Goal: Information Seeking & Learning: Check status

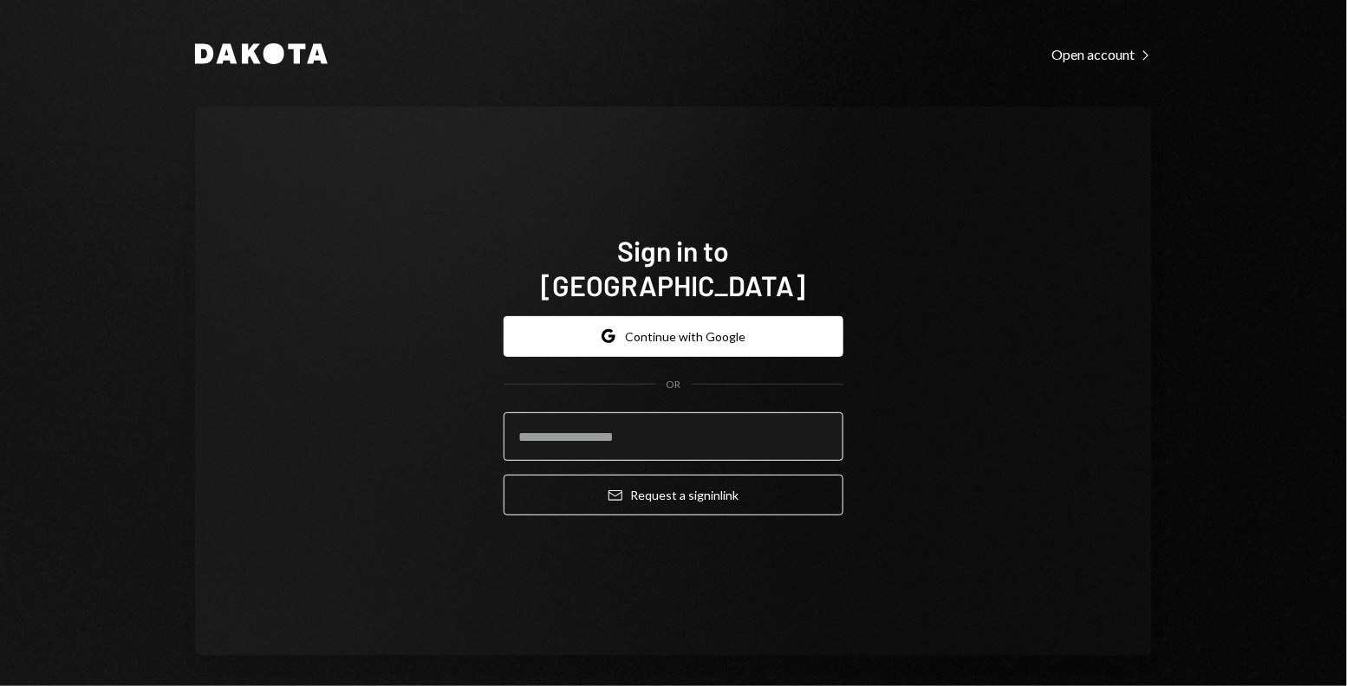
click at [566, 415] on input "email" at bounding box center [673, 436] width 340 height 49
type input "**********"
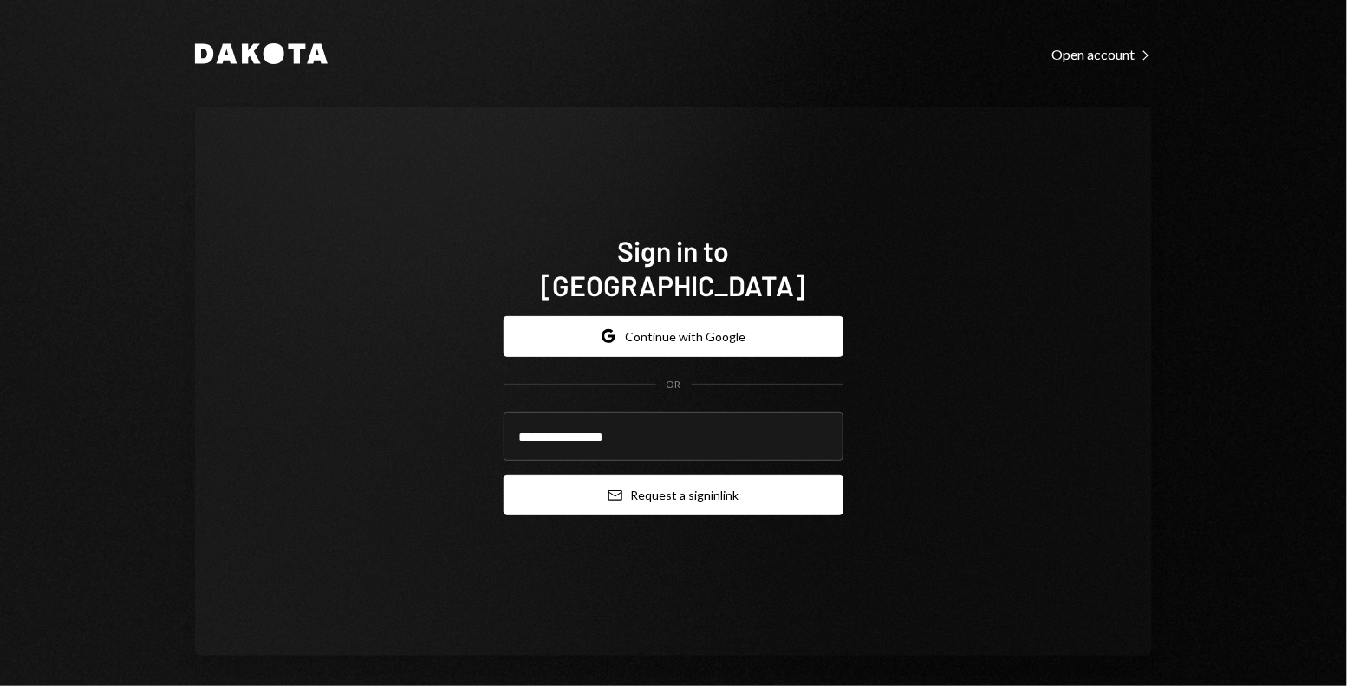
click at [589, 481] on button "Email Request a sign in link" at bounding box center [673, 495] width 340 height 41
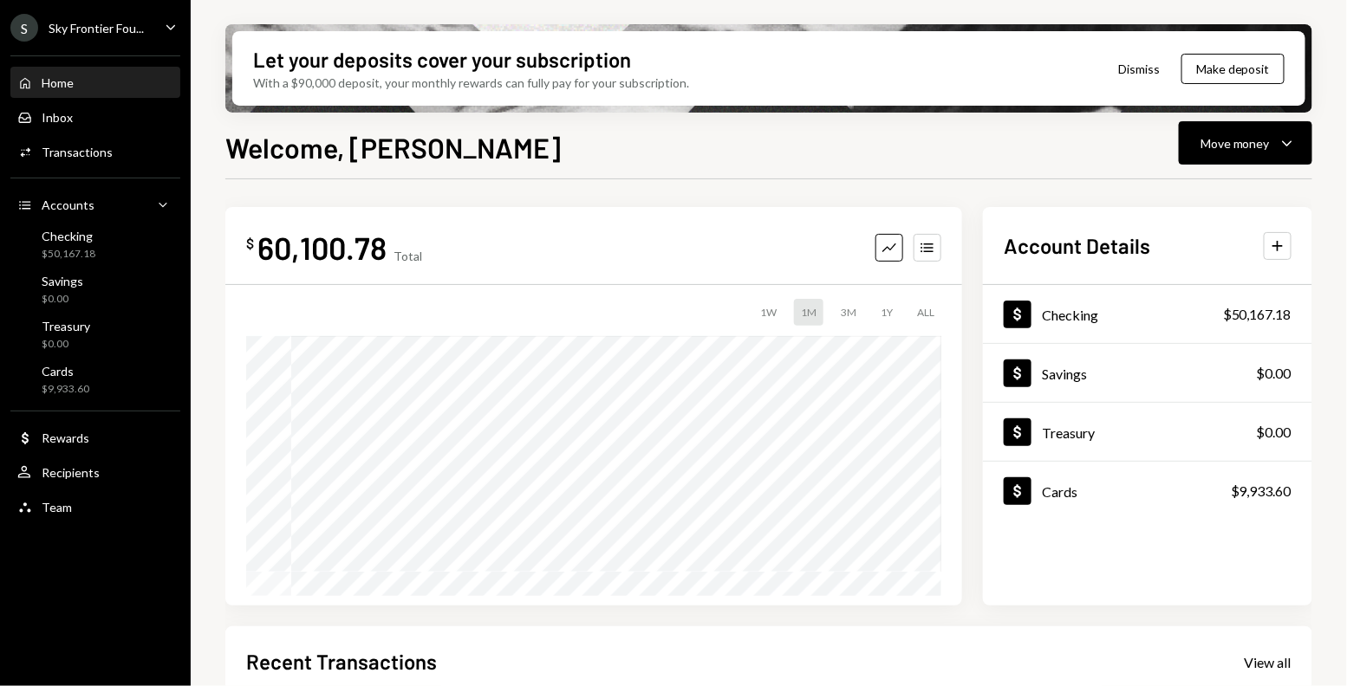
click at [153, 16] on div "S Sky Frontier Fou... Caret Down" at bounding box center [95, 28] width 191 height 28
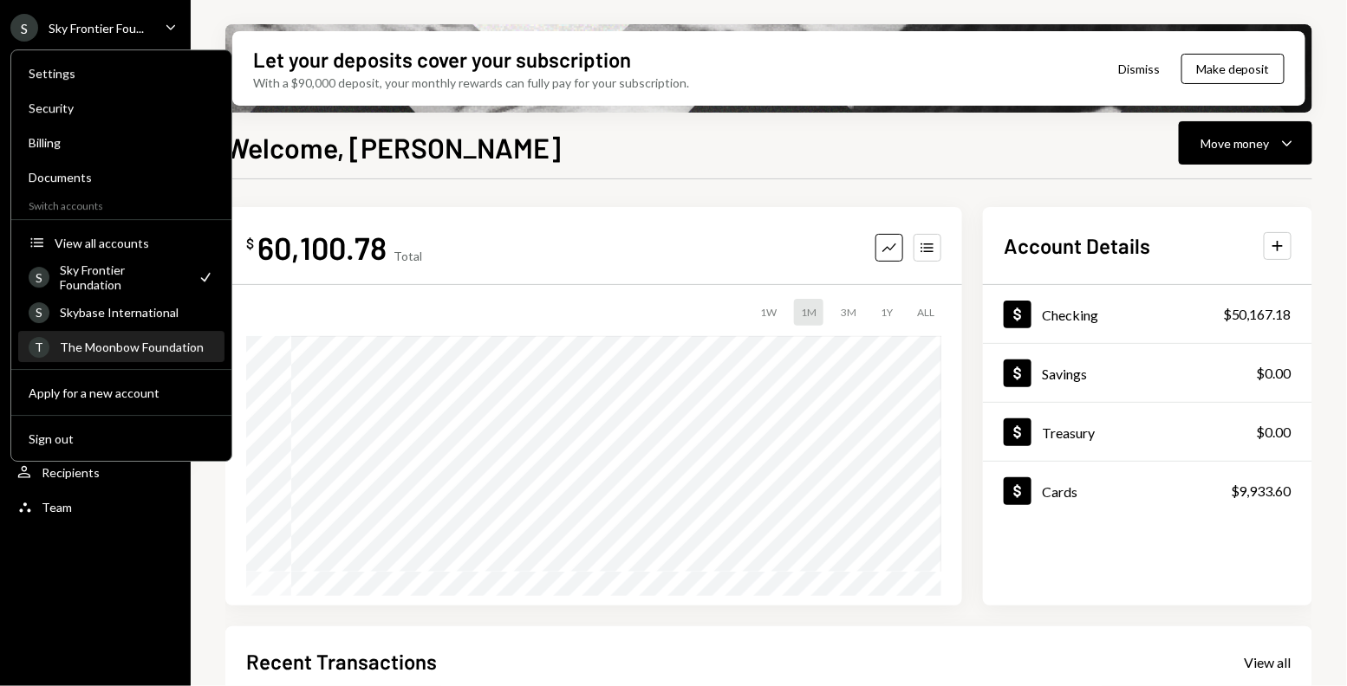
click at [100, 345] on div "The Moonbow Foundation" at bounding box center [137, 347] width 154 height 15
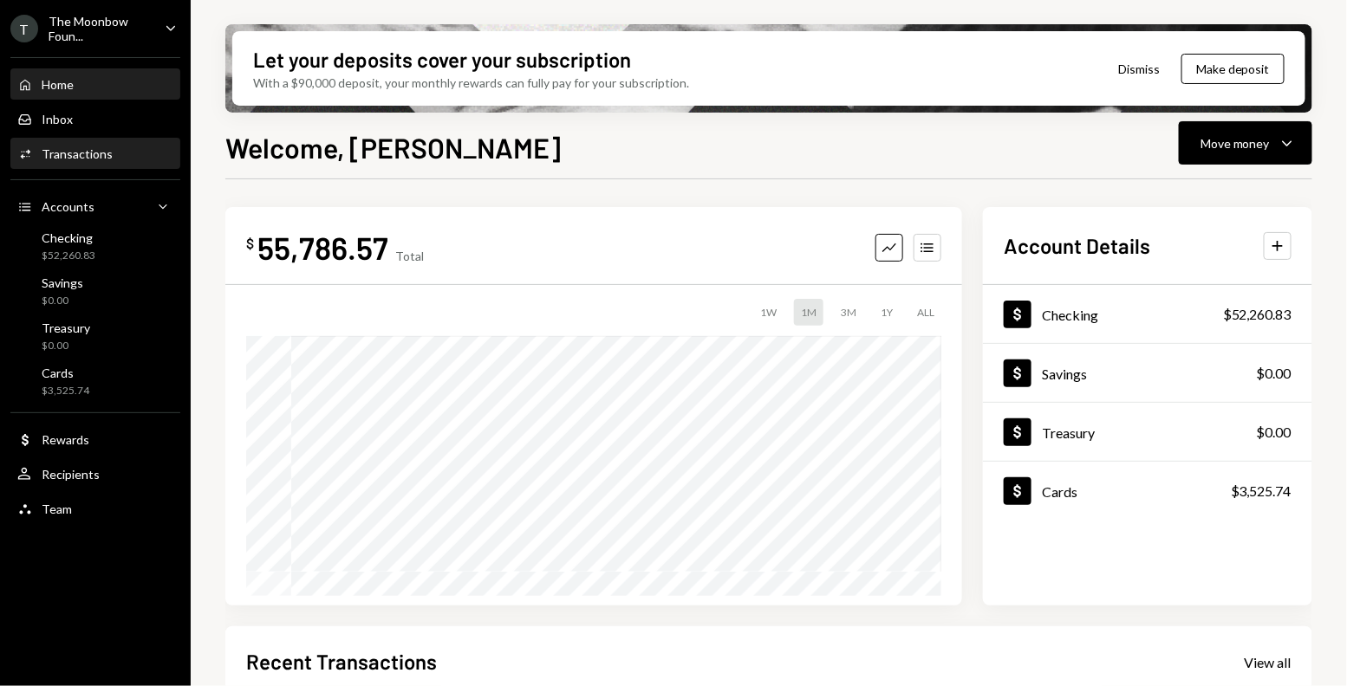
click at [72, 153] on div "Transactions" at bounding box center [77, 153] width 71 height 15
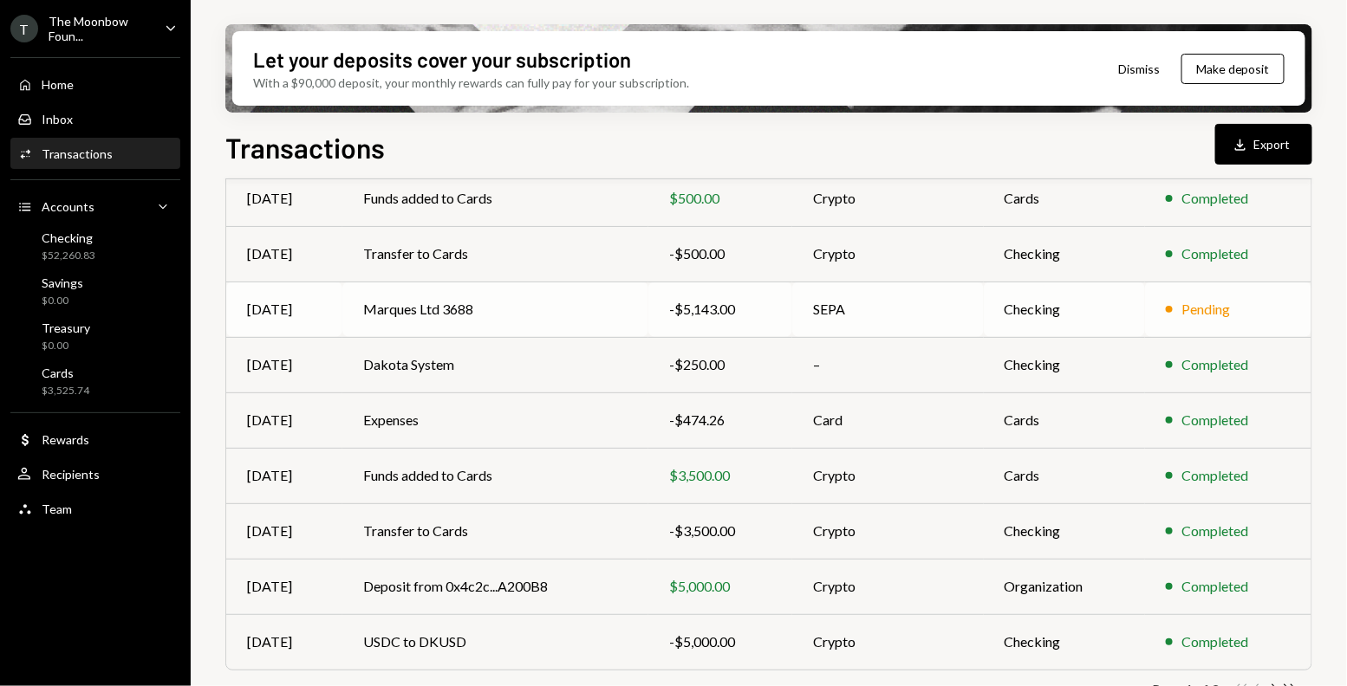
scroll to position [301, 0]
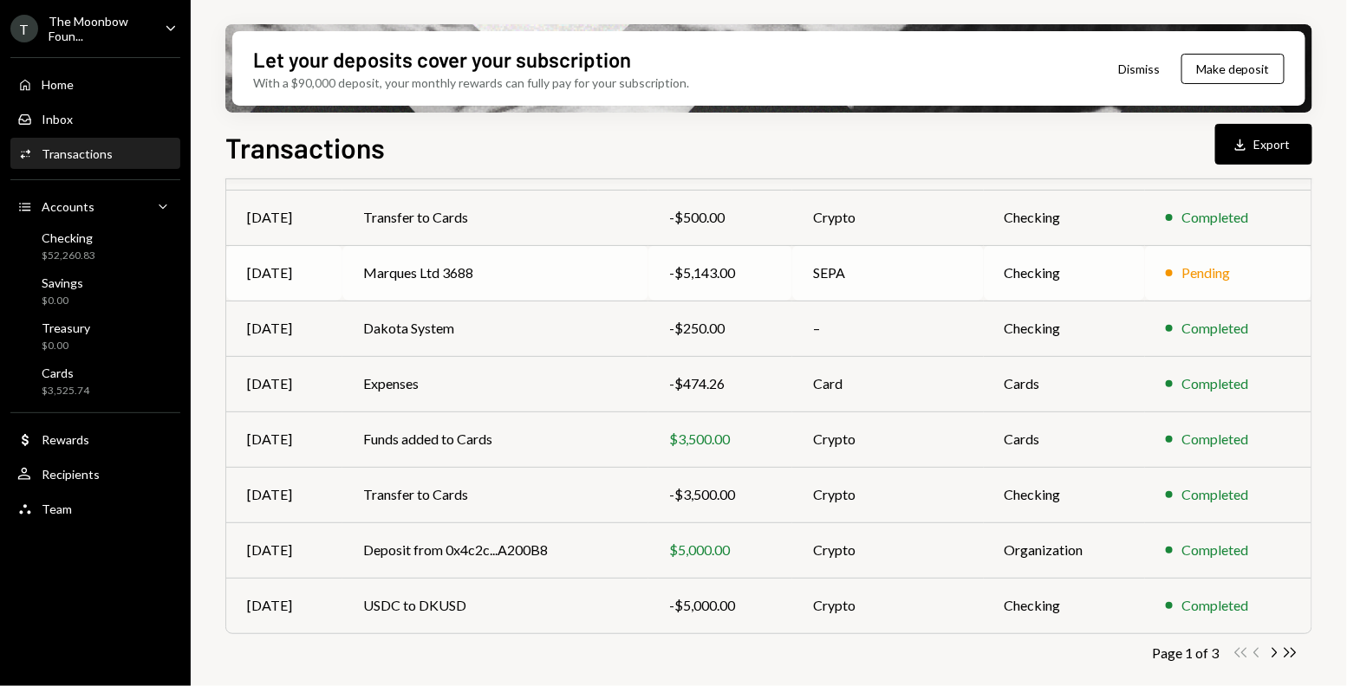
click at [522, 274] on td "Marques Ltd 3688" at bounding box center [495, 272] width 306 height 55
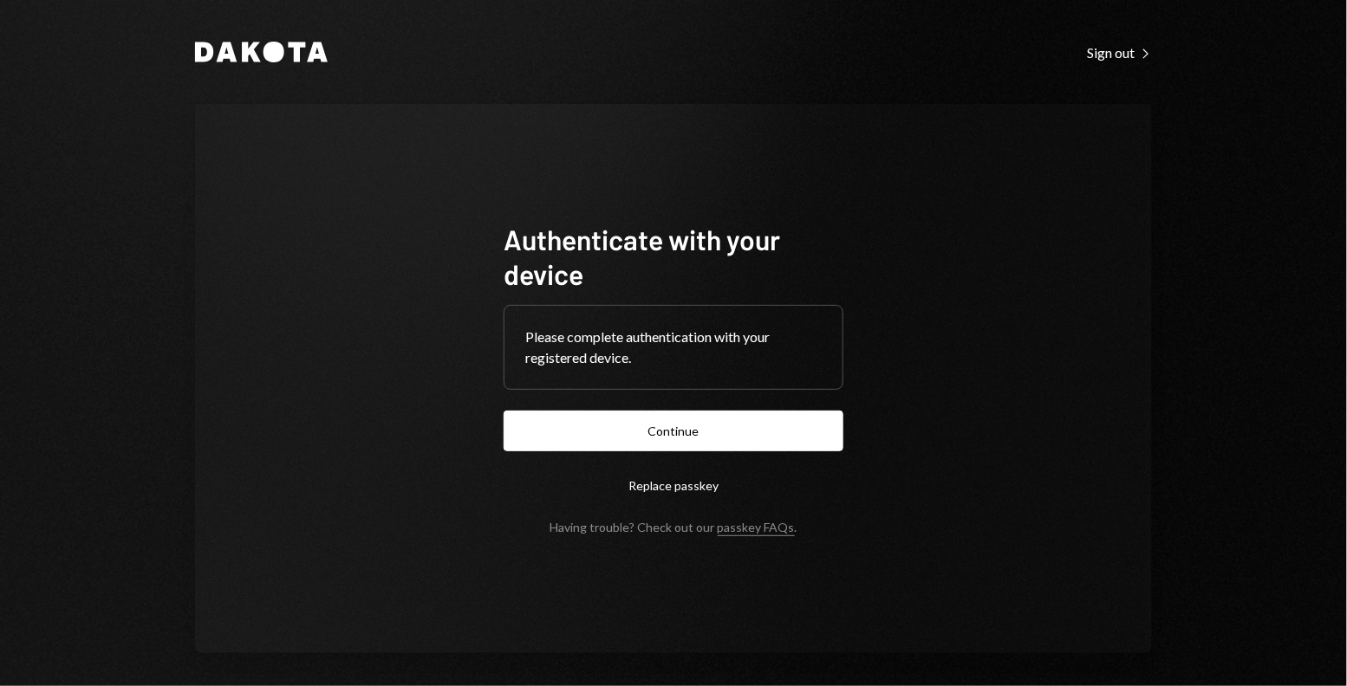
click at [660, 452] on form "Authenticate with your device Please complete authentication with your register…" at bounding box center [673, 378] width 340 height 313
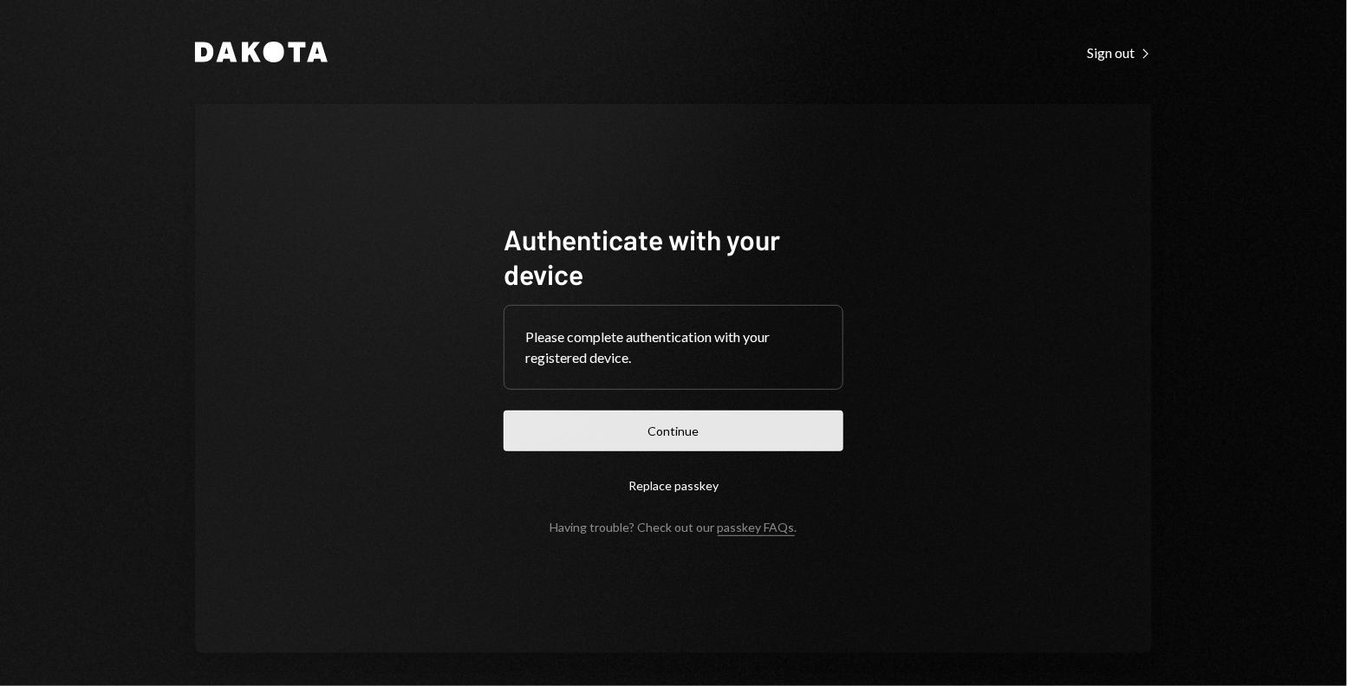
click at [663, 416] on button "Continue" at bounding box center [673, 431] width 340 height 41
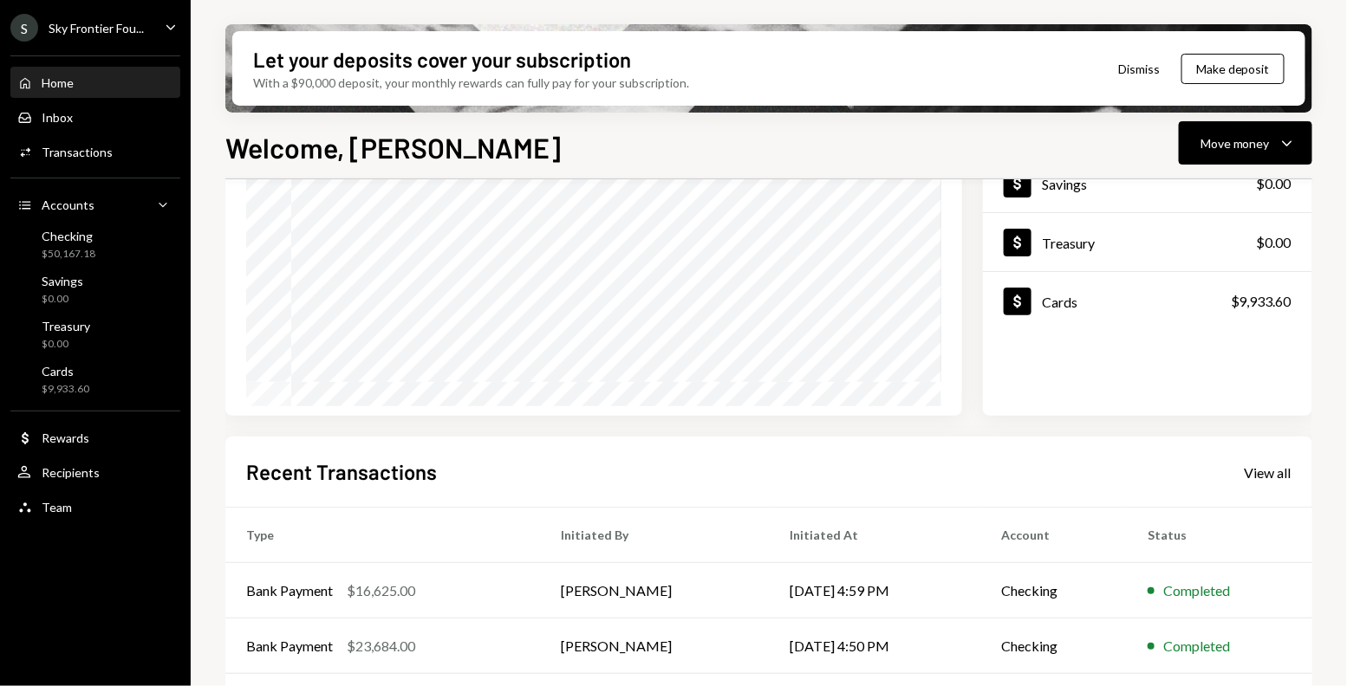
scroll to position [358, 0]
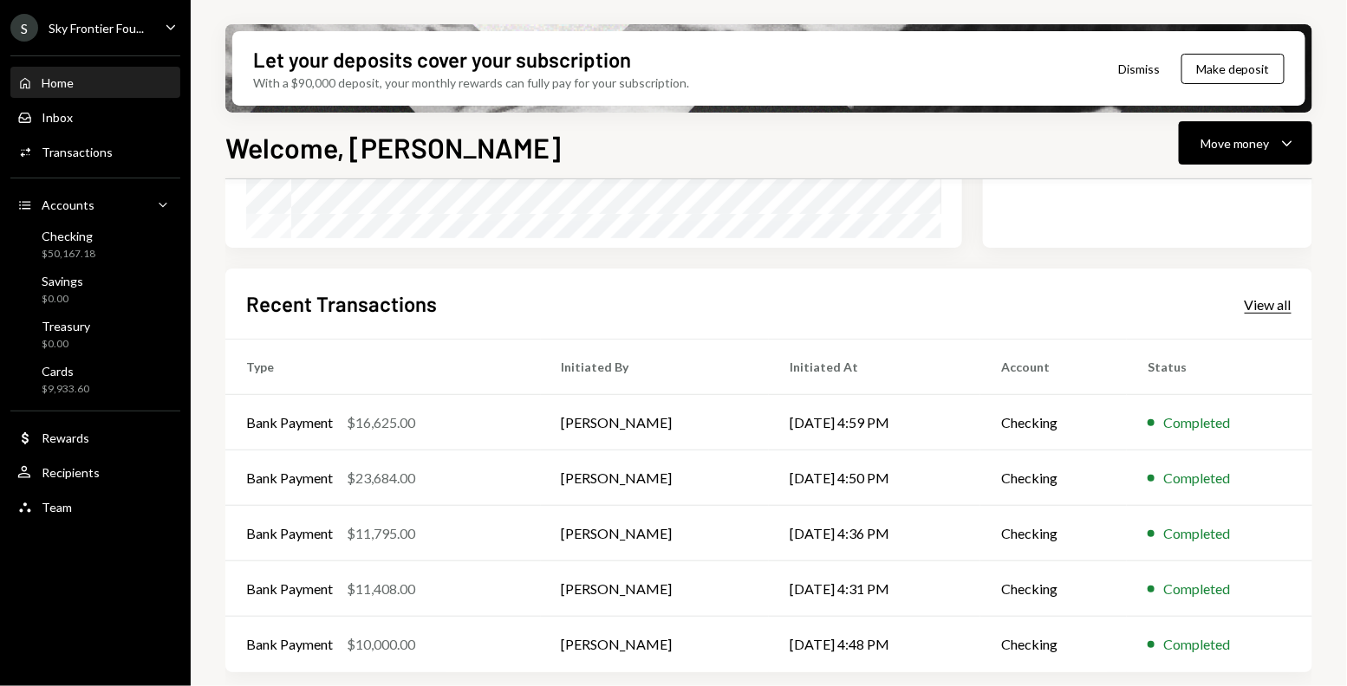
click at [1266, 309] on div "View all" at bounding box center [1267, 304] width 47 height 17
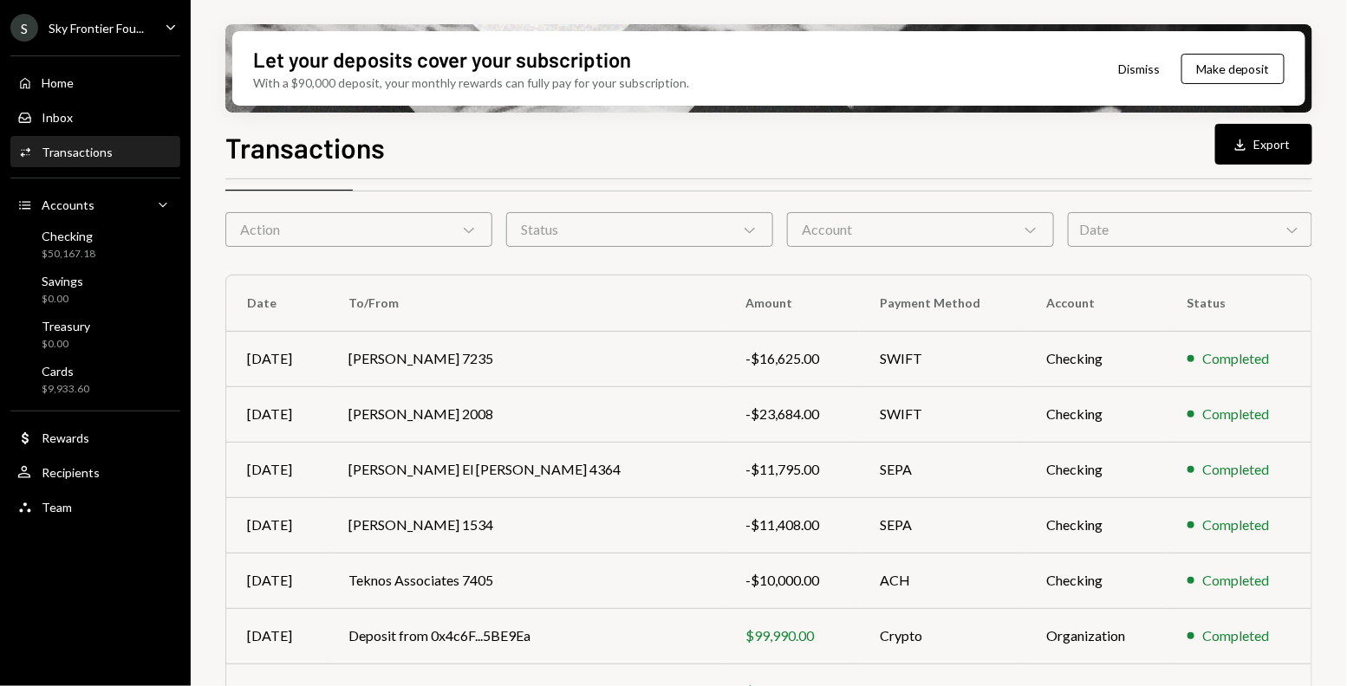
scroll to position [54, 0]
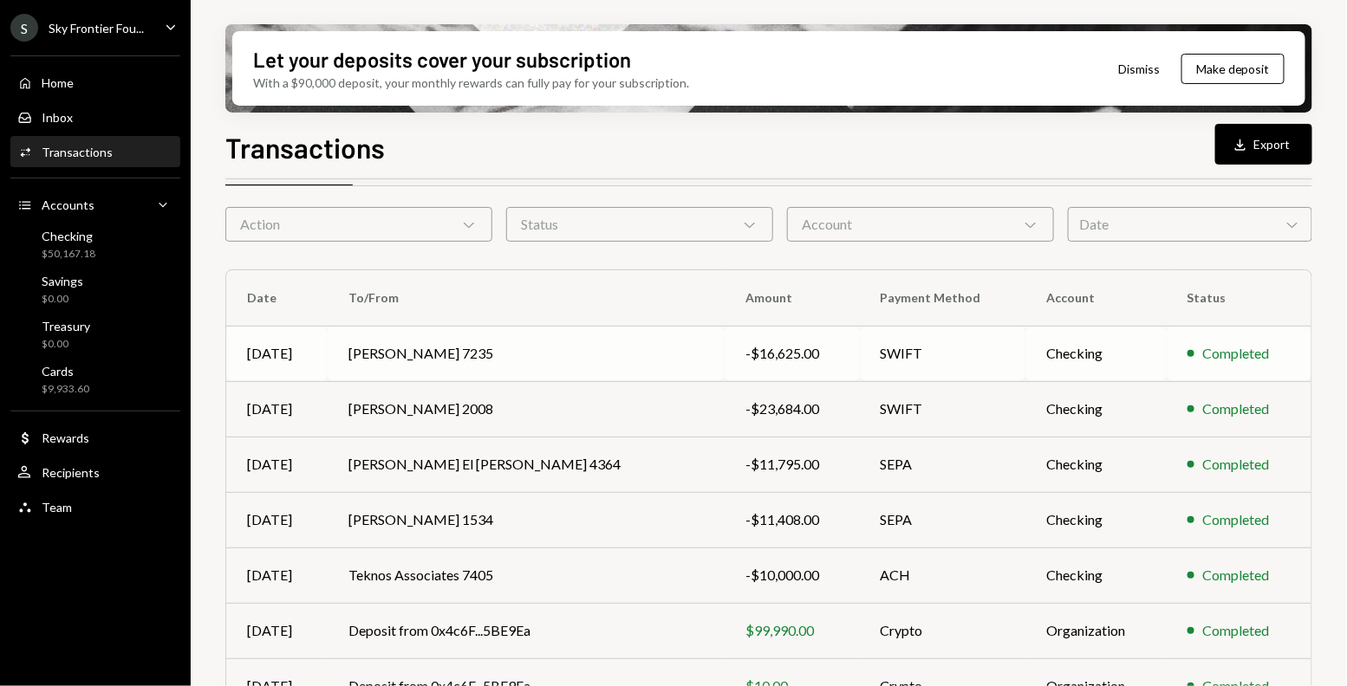
click at [958, 367] on td "SWIFT" at bounding box center [943, 353] width 166 height 55
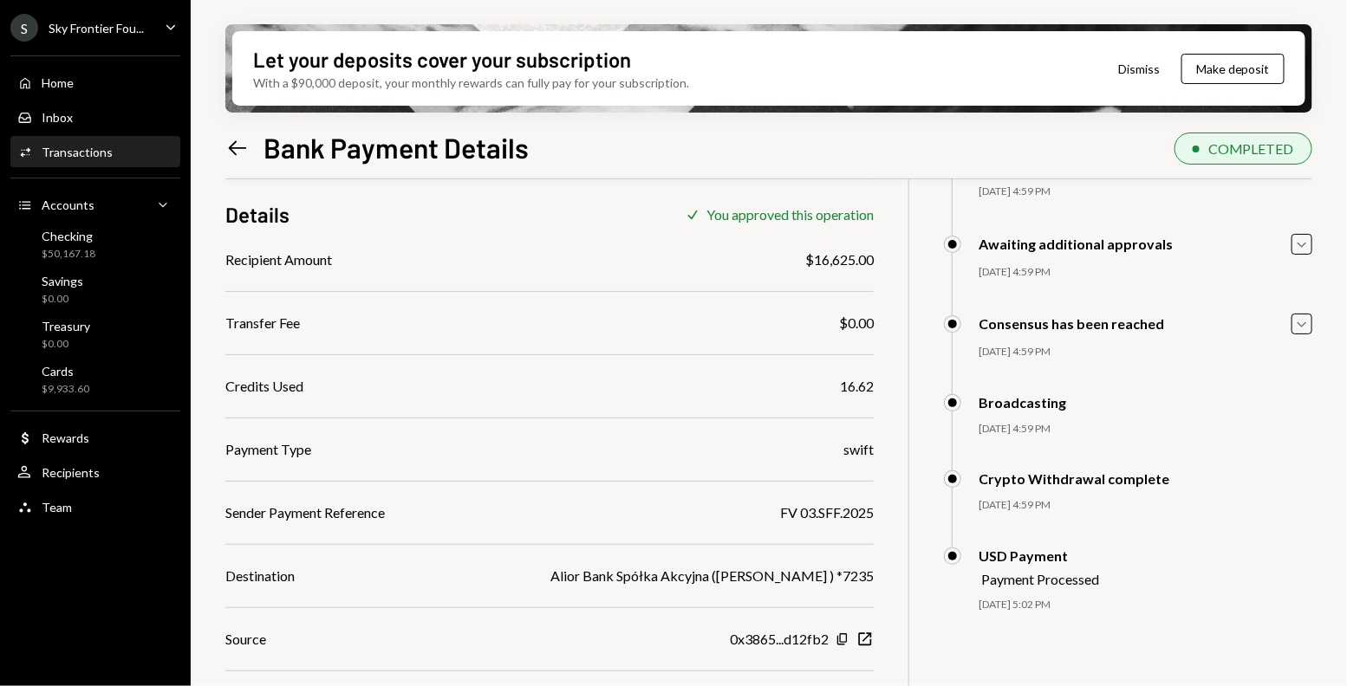
scroll to position [125, 0]
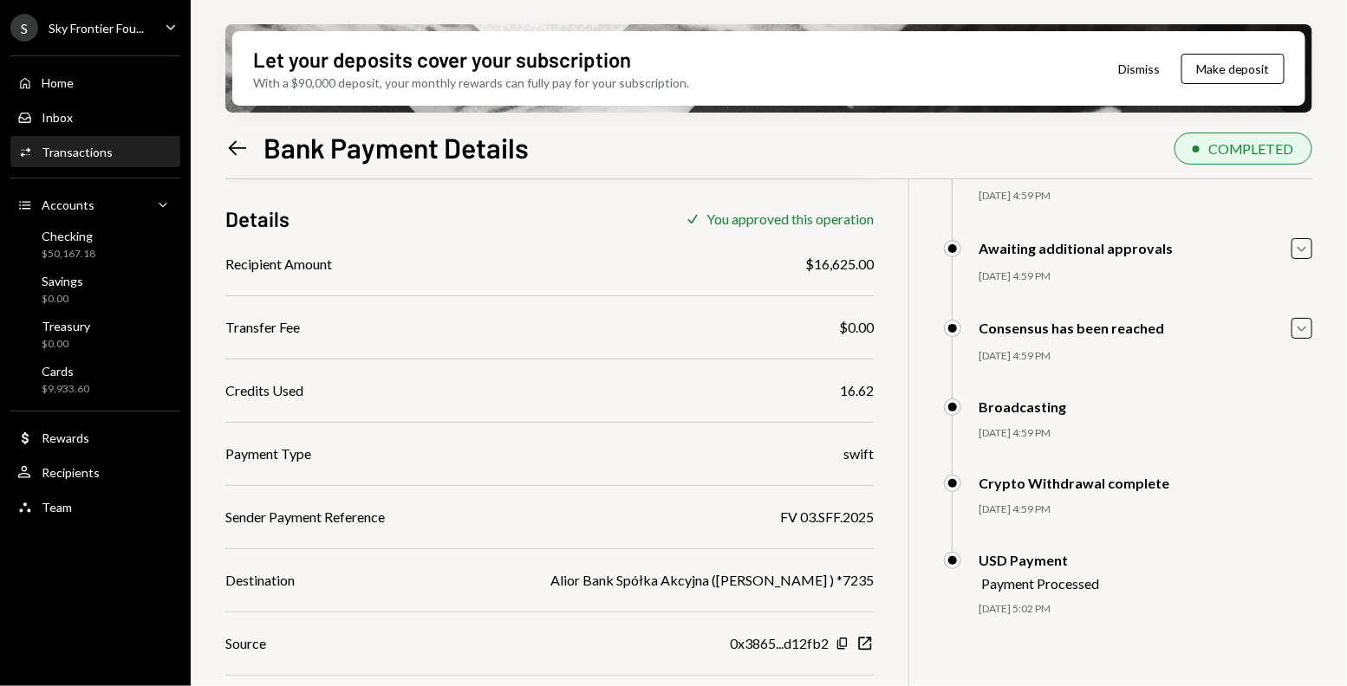
click at [231, 145] on icon at bounding box center [238, 147] width 18 height 15
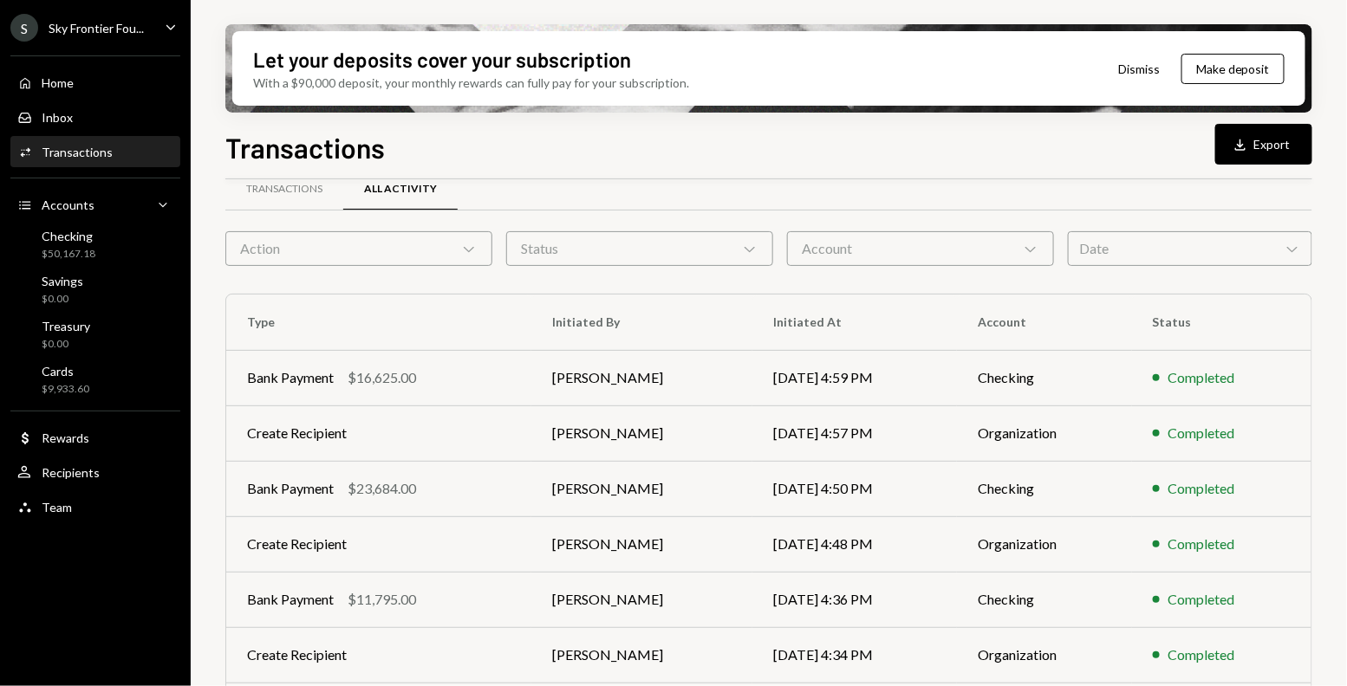
scroll to position [34, 0]
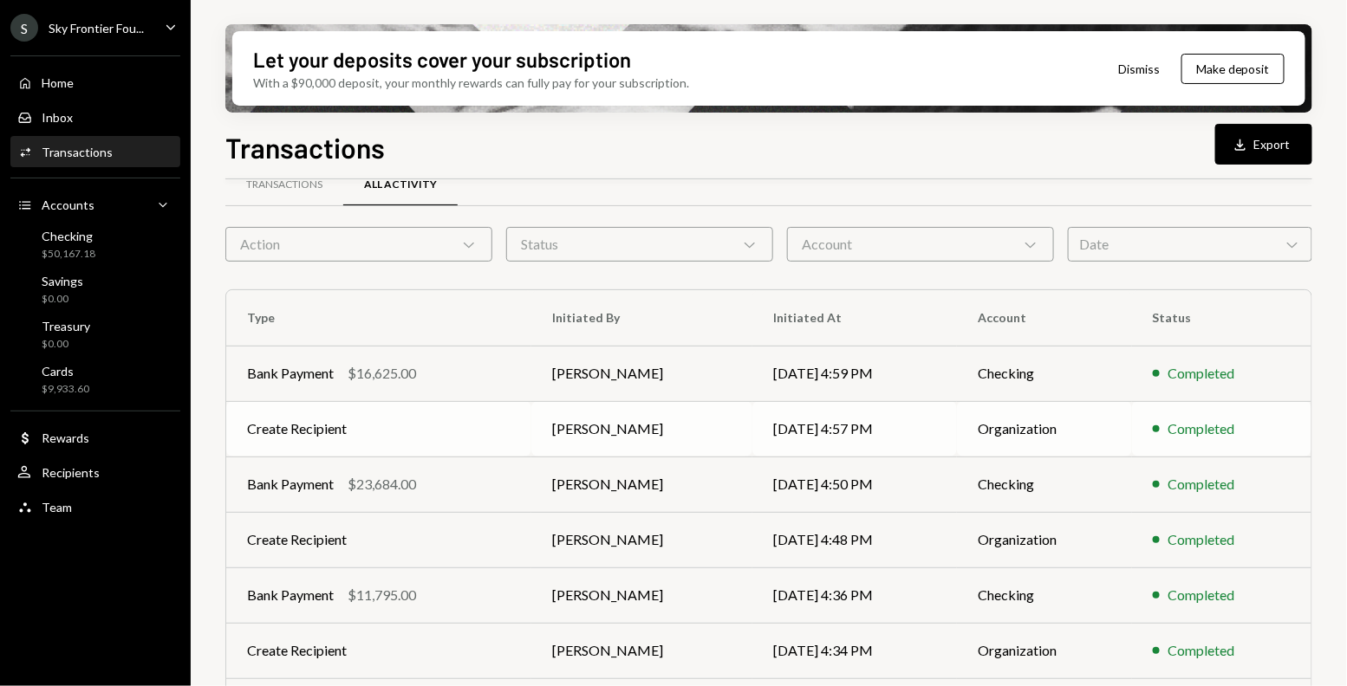
click at [485, 428] on td "Create Recipient" at bounding box center [378, 428] width 305 height 55
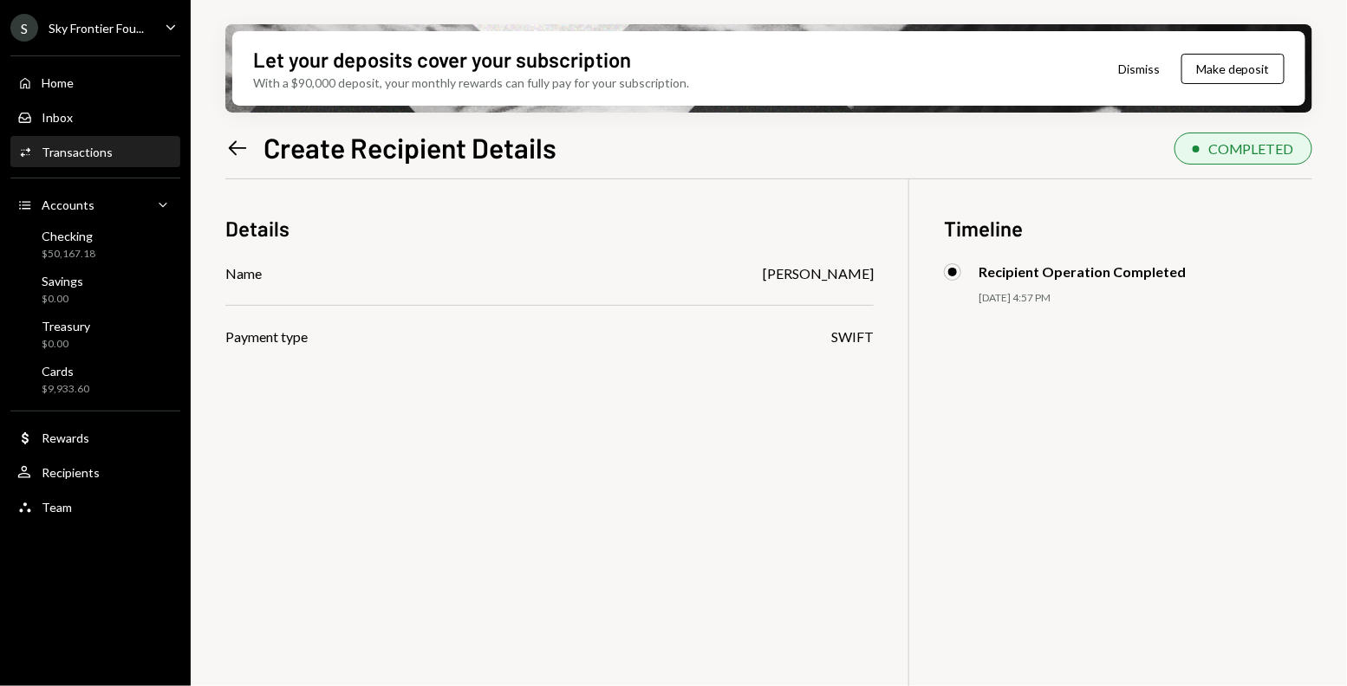
click at [226, 142] on icon "Left Arrow" at bounding box center [237, 148] width 24 height 24
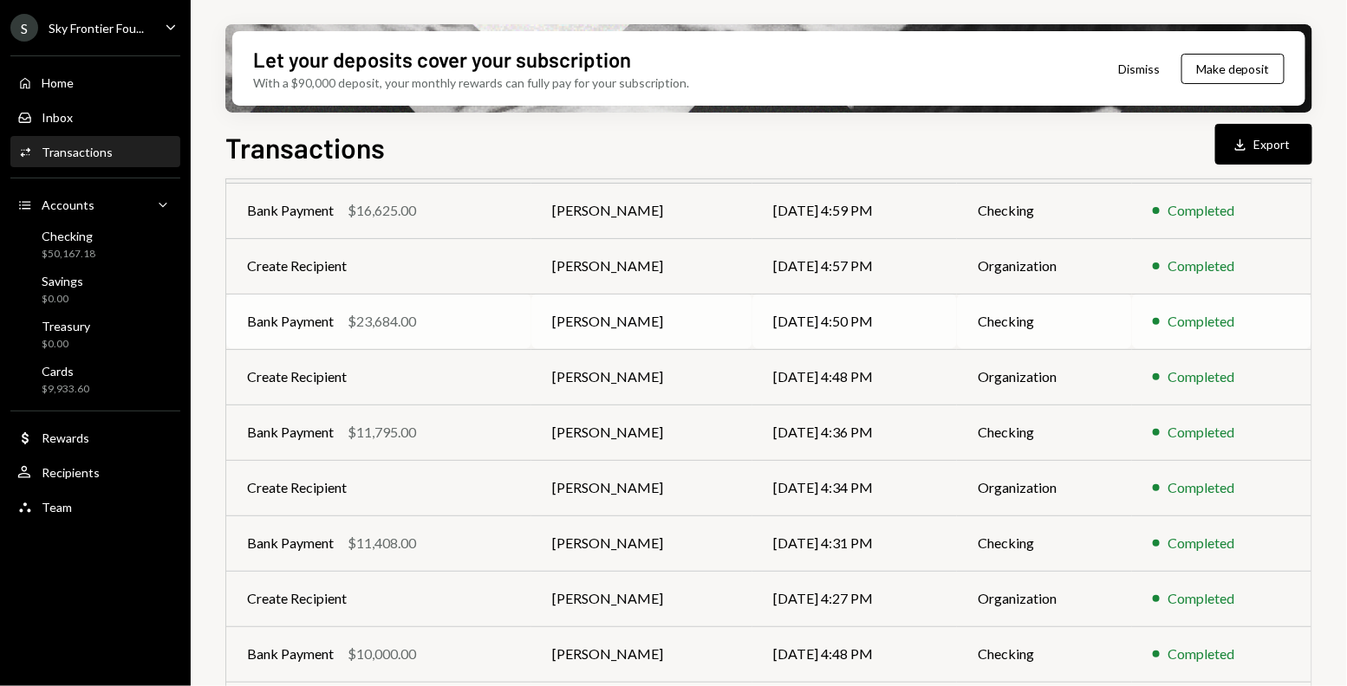
scroll to position [198, 0]
click at [328, 316] on div "Bank Payment" at bounding box center [290, 320] width 87 height 21
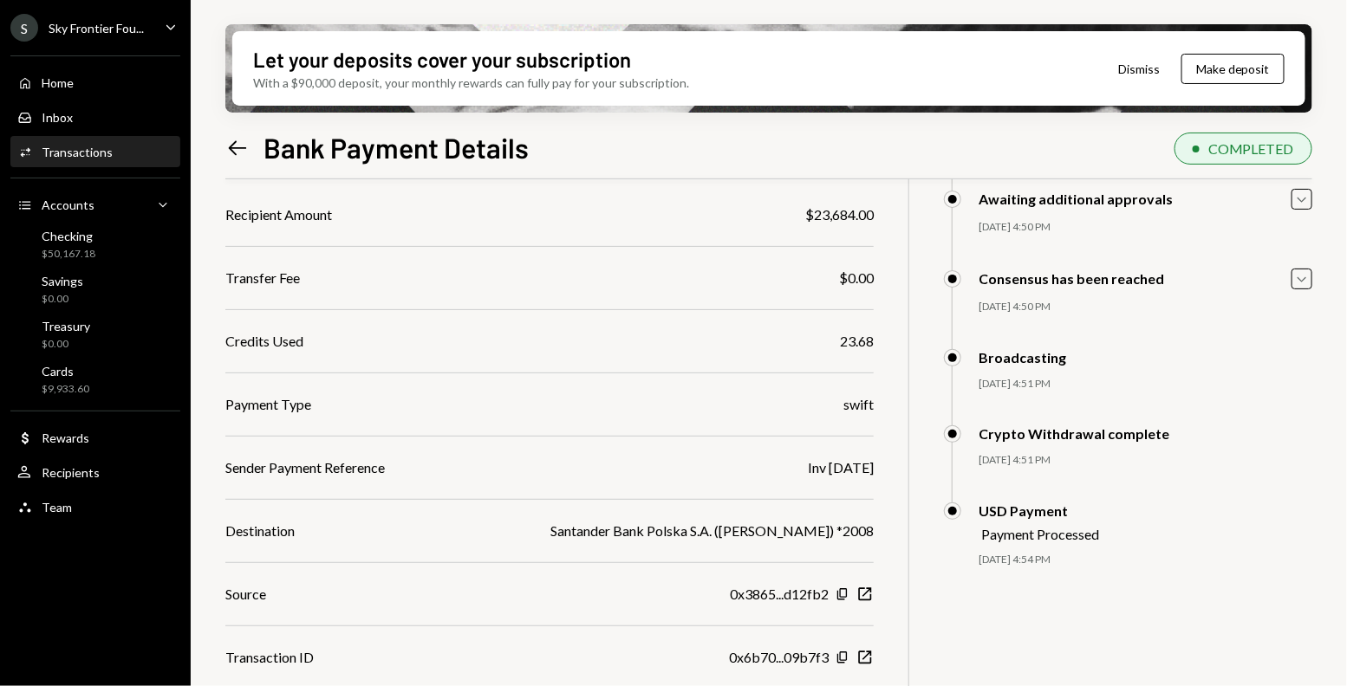
scroll to position [178, 0]
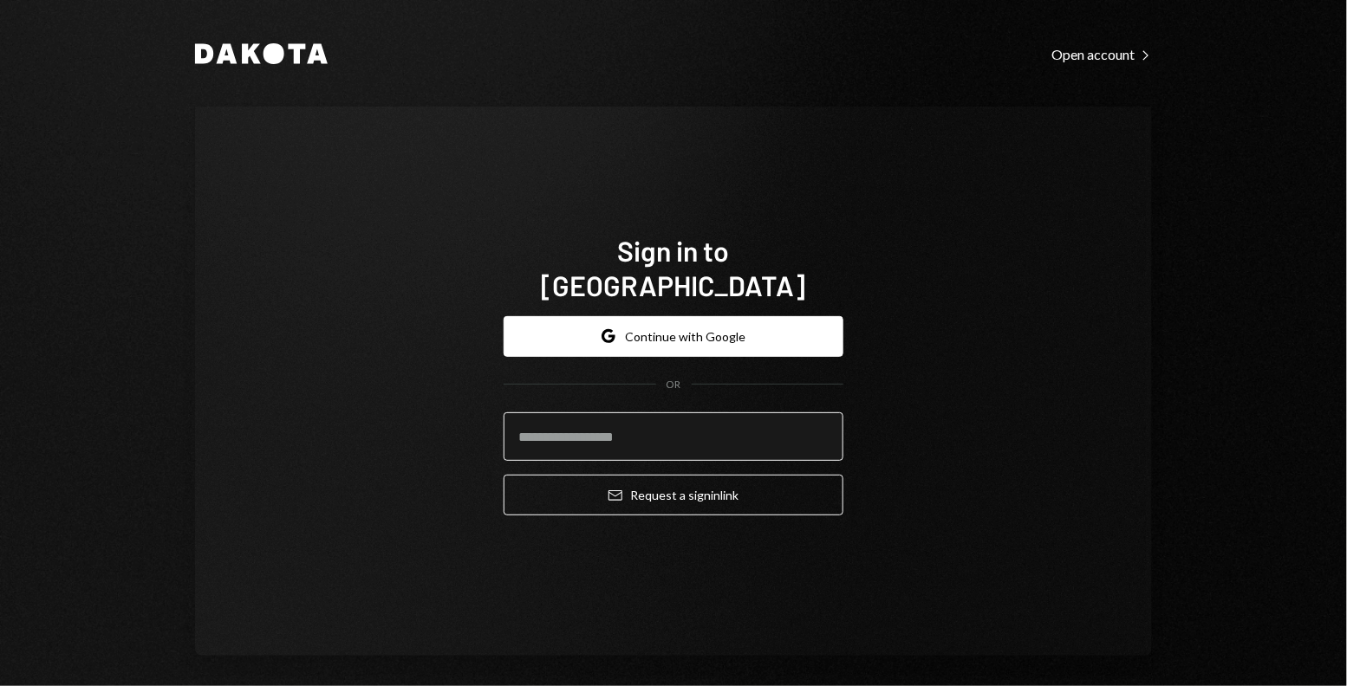
click at [595, 415] on input "email" at bounding box center [673, 436] width 340 height 49
type input "**********"
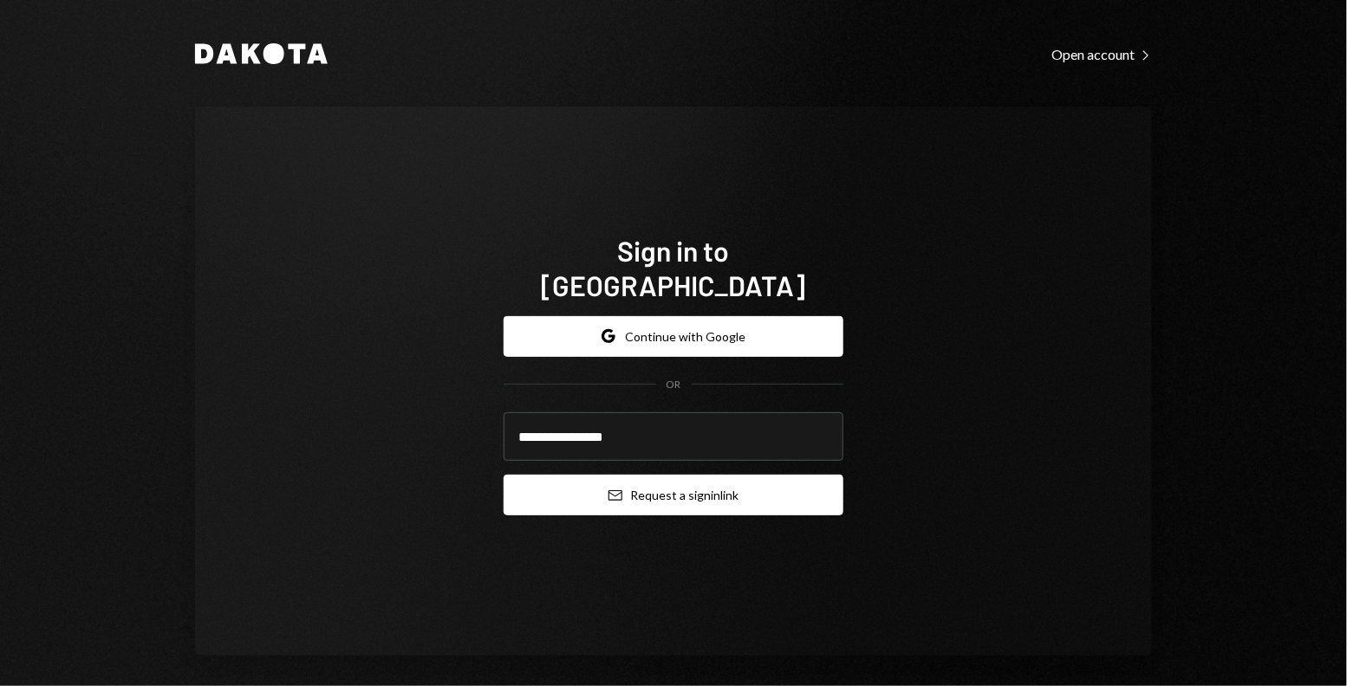
click at [608, 490] on icon "submit" at bounding box center [615, 495] width 14 height 10
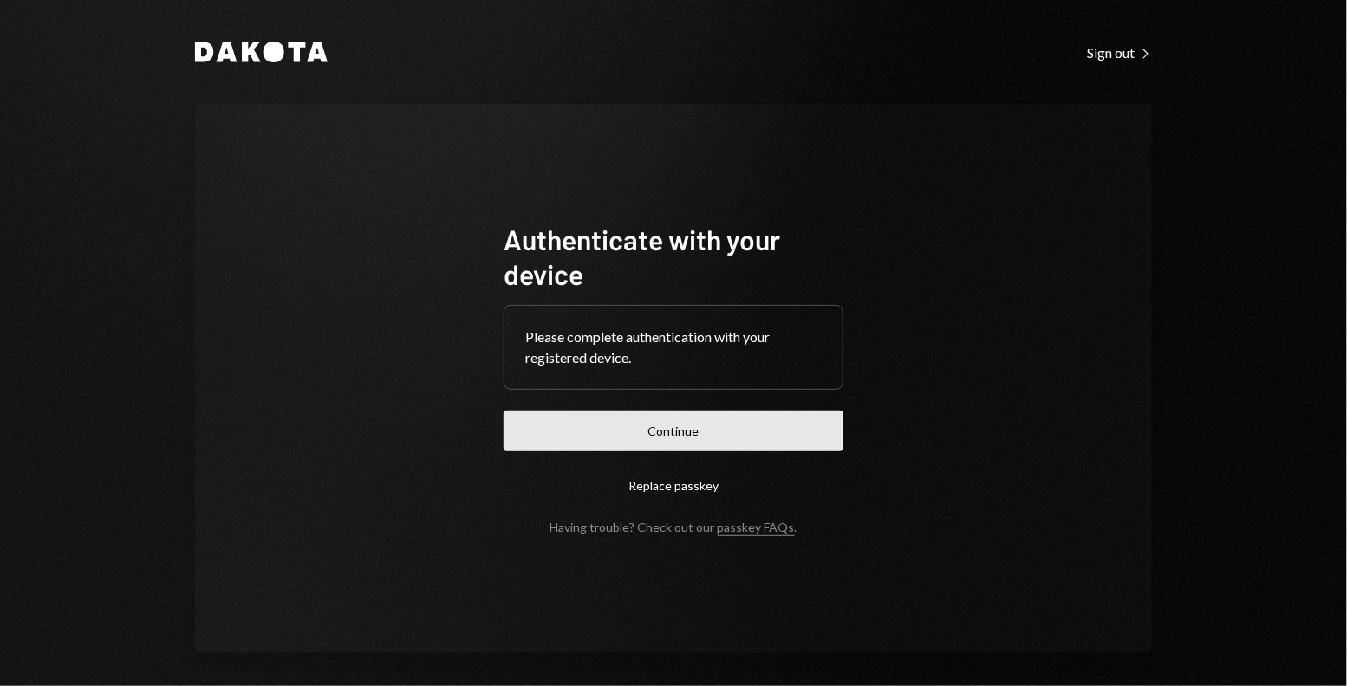
click at [565, 430] on button "Continue" at bounding box center [673, 431] width 340 height 41
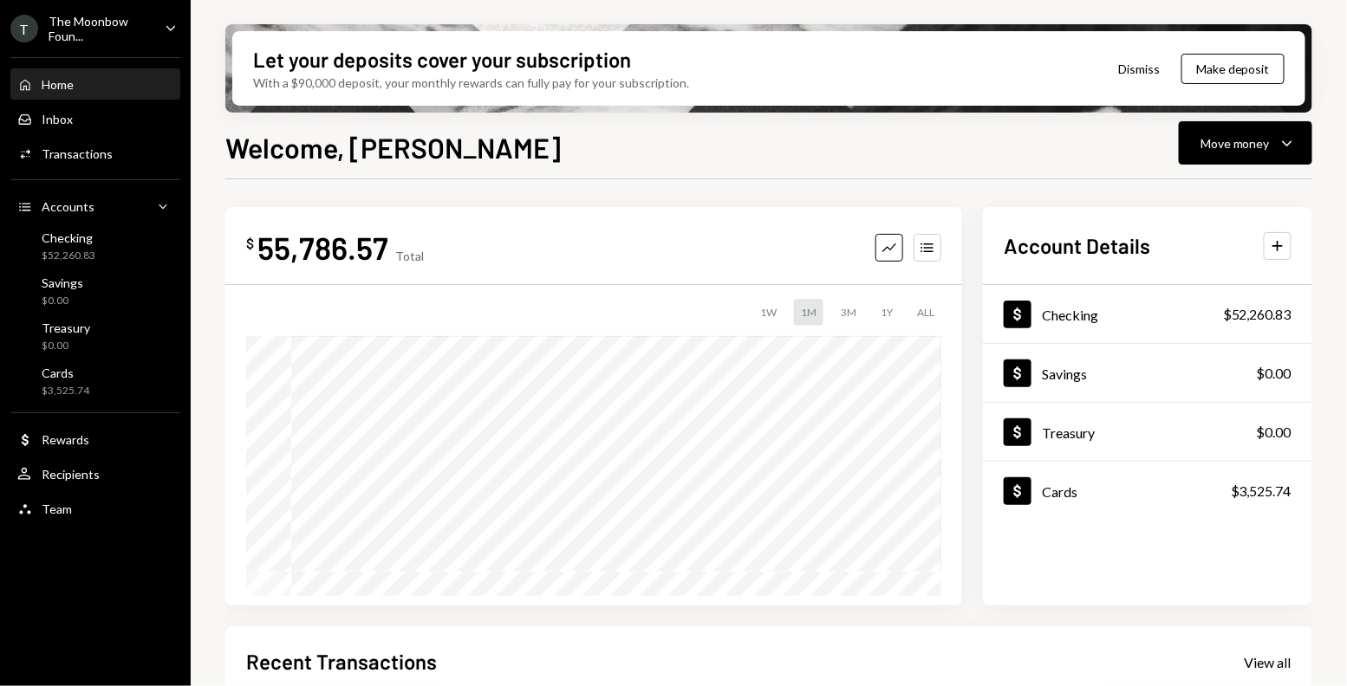
click at [159, 22] on div "T The Moonbow Foun... Caret Down" at bounding box center [95, 28] width 191 height 29
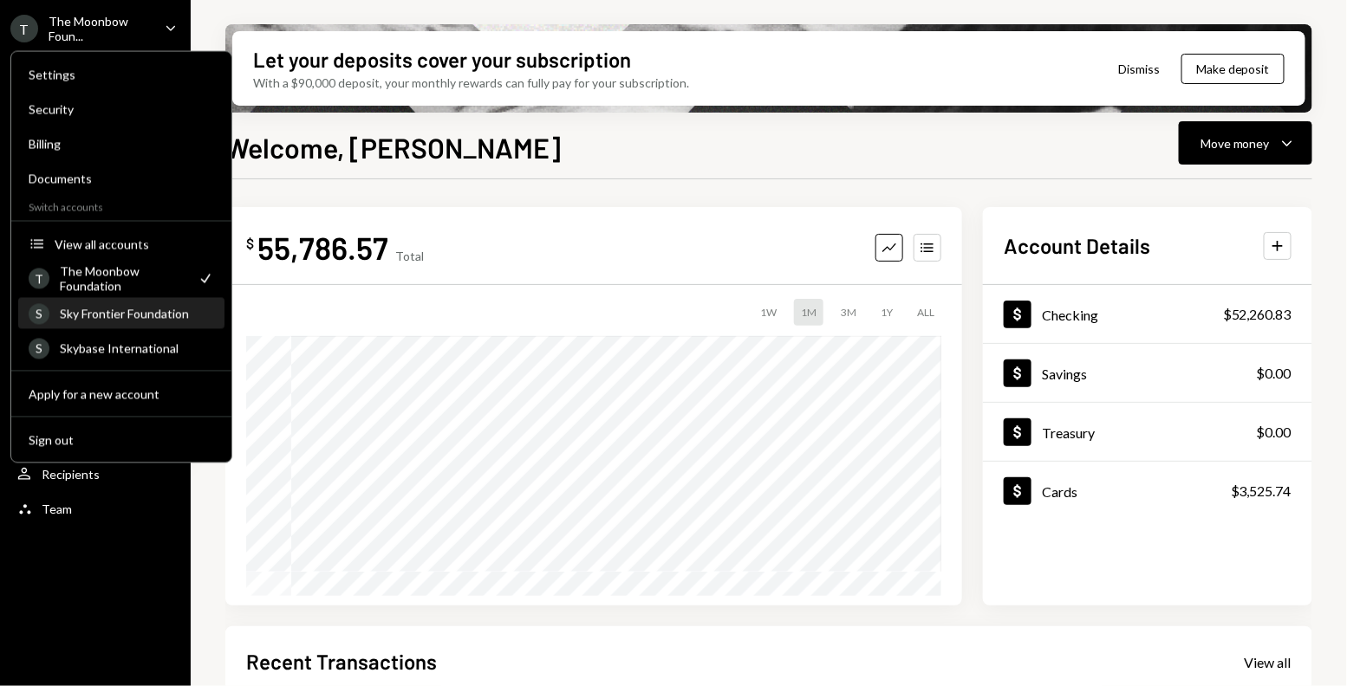
click at [165, 312] on div "Sky Frontier Foundation" at bounding box center [137, 314] width 154 height 15
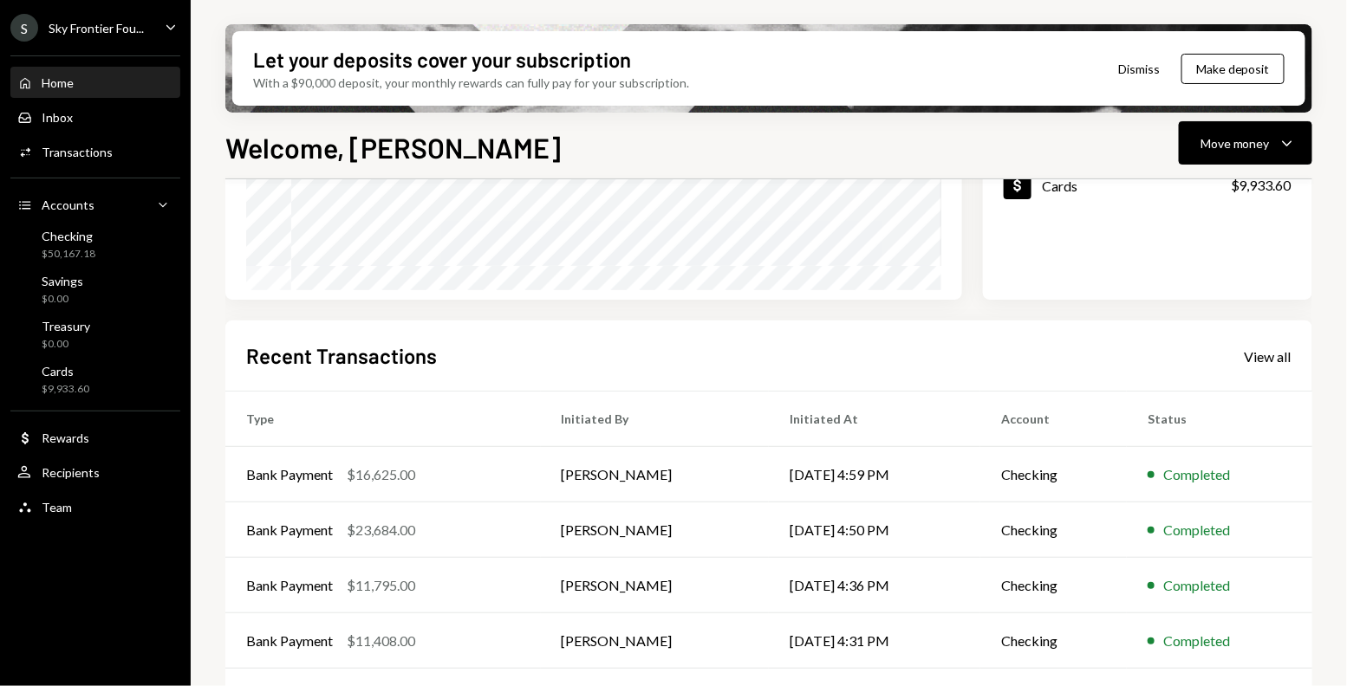
scroll to position [358, 0]
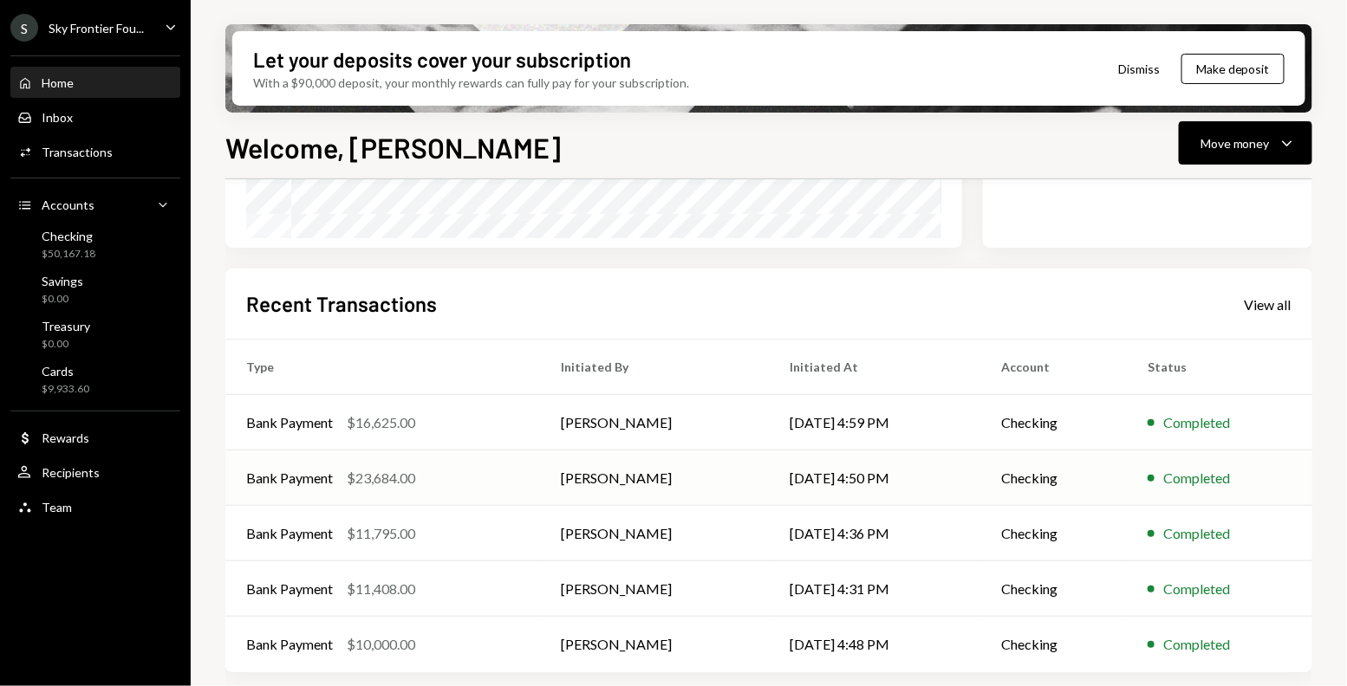
click at [484, 488] on td "Bank Payment $23,684.00" at bounding box center [382, 478] width 315 height 55
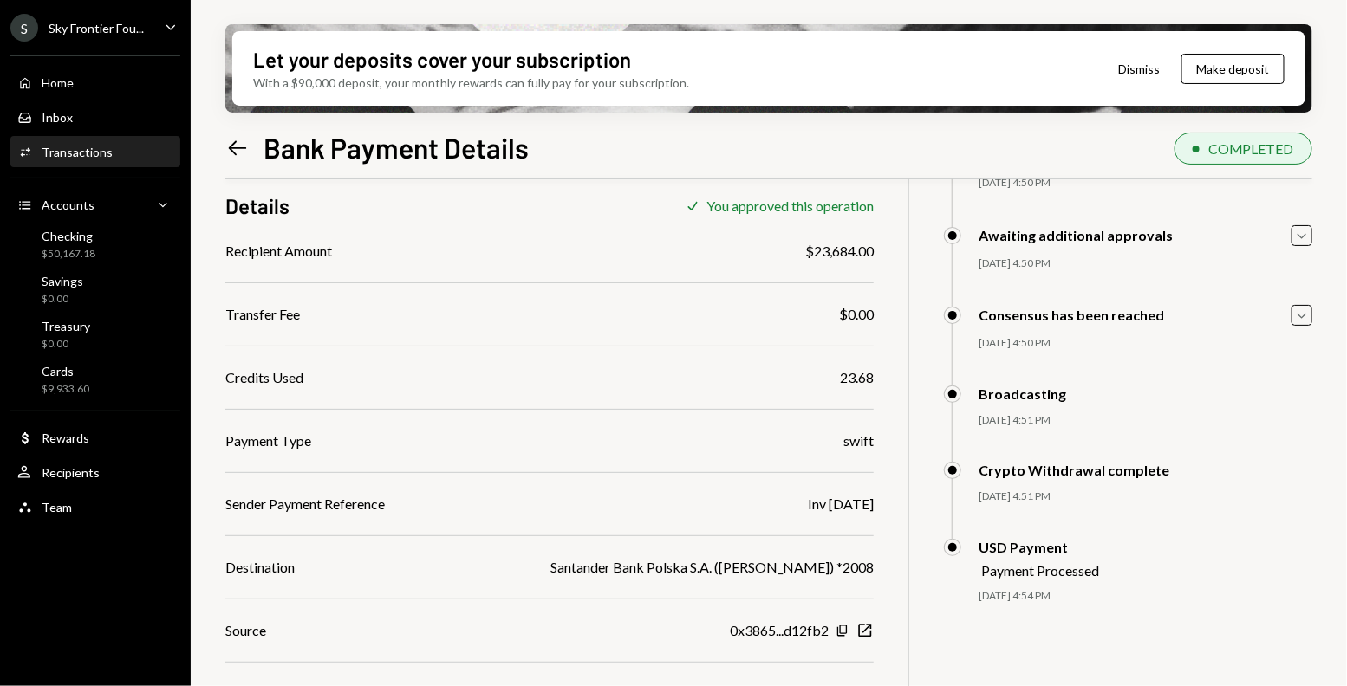
scroll to position [178, 0]
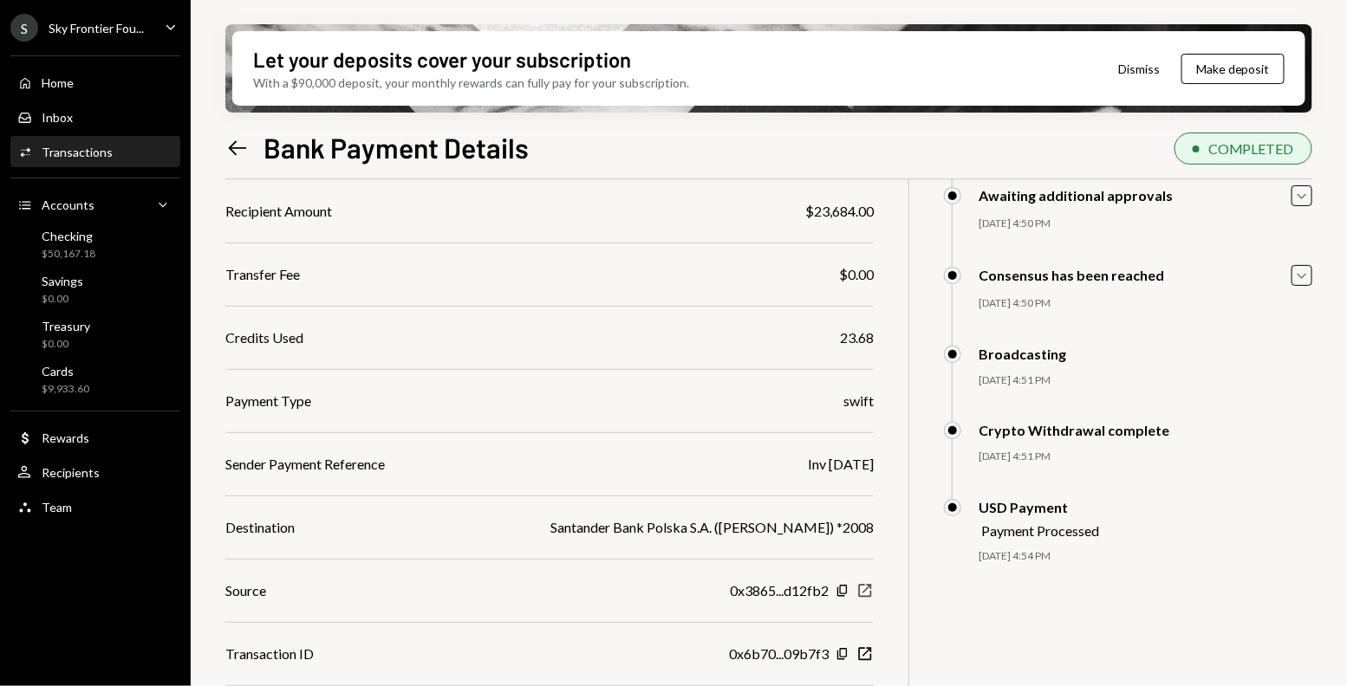
click at [862, 591] on icon "New Window" at bounding box center [864, 590] width 17 height 17
click at [867, 658] on icon "New Window" at bounding box center [864, 654] width 17 height 17
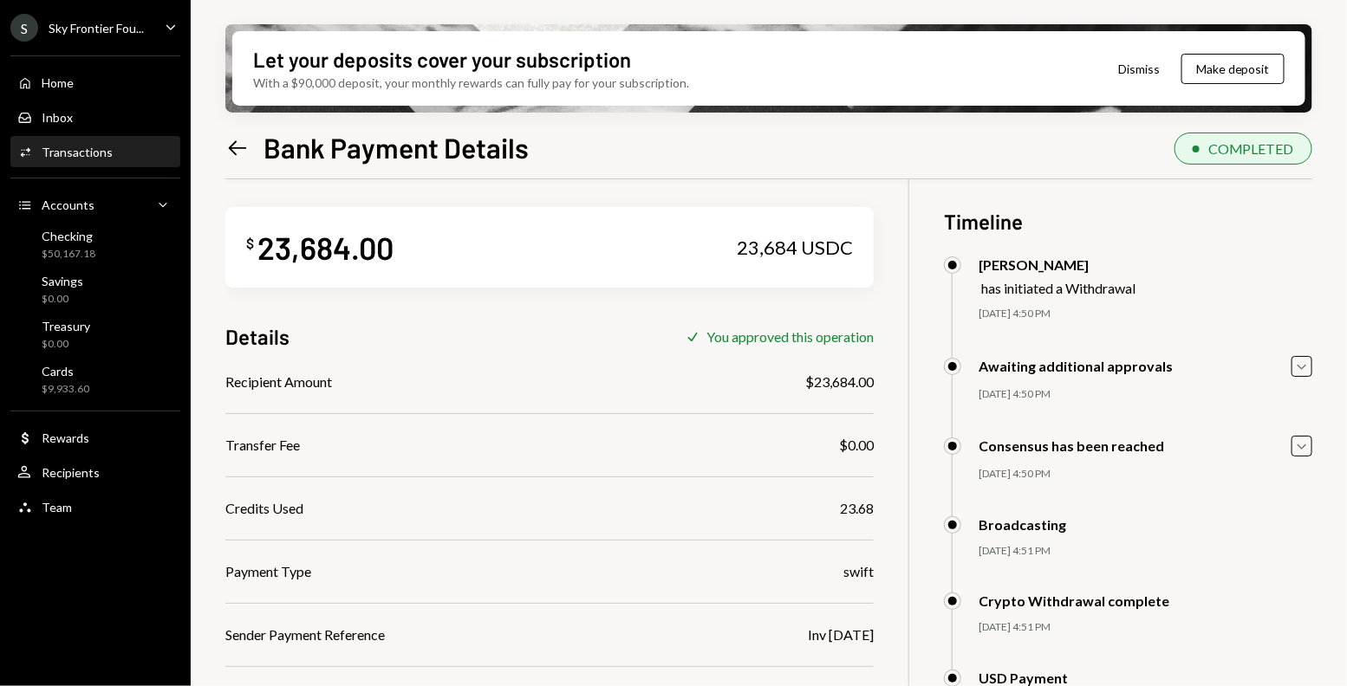
scroll to position [0, 0]
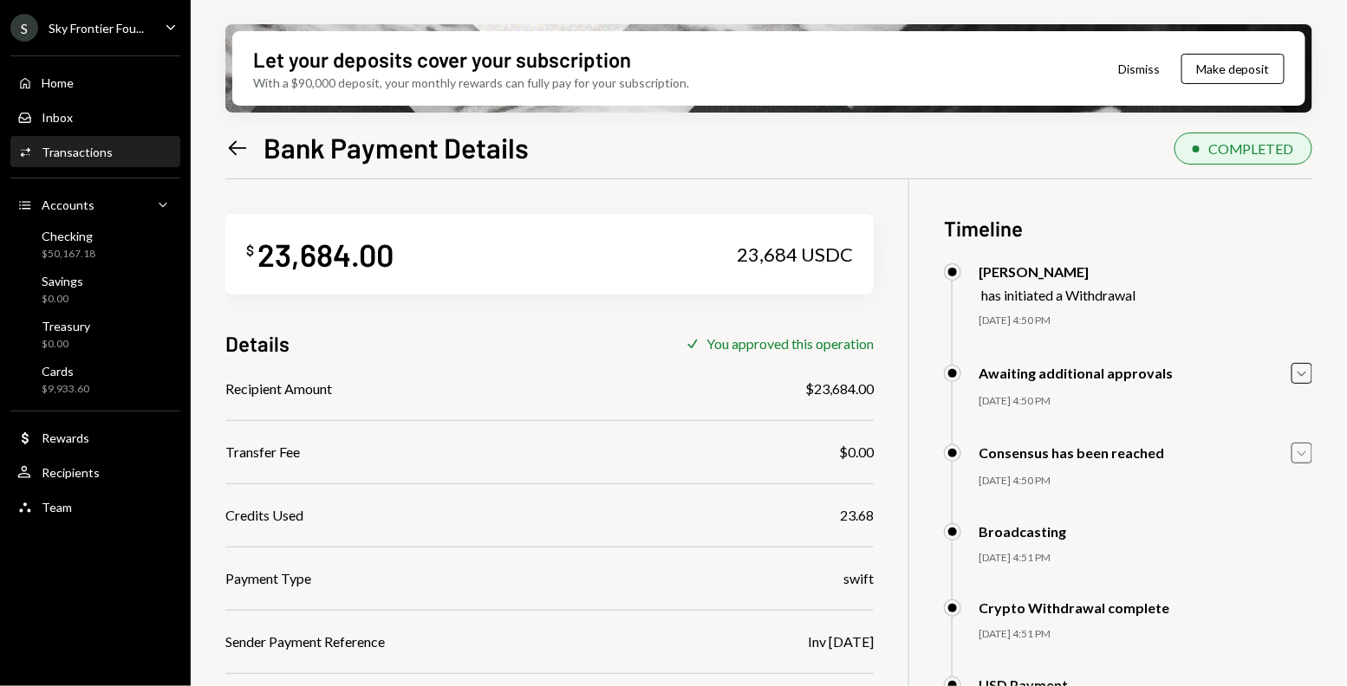
click at [1298, 453] on icon "Caret Down" at bounding box center [1301, 453] width 19 height 19
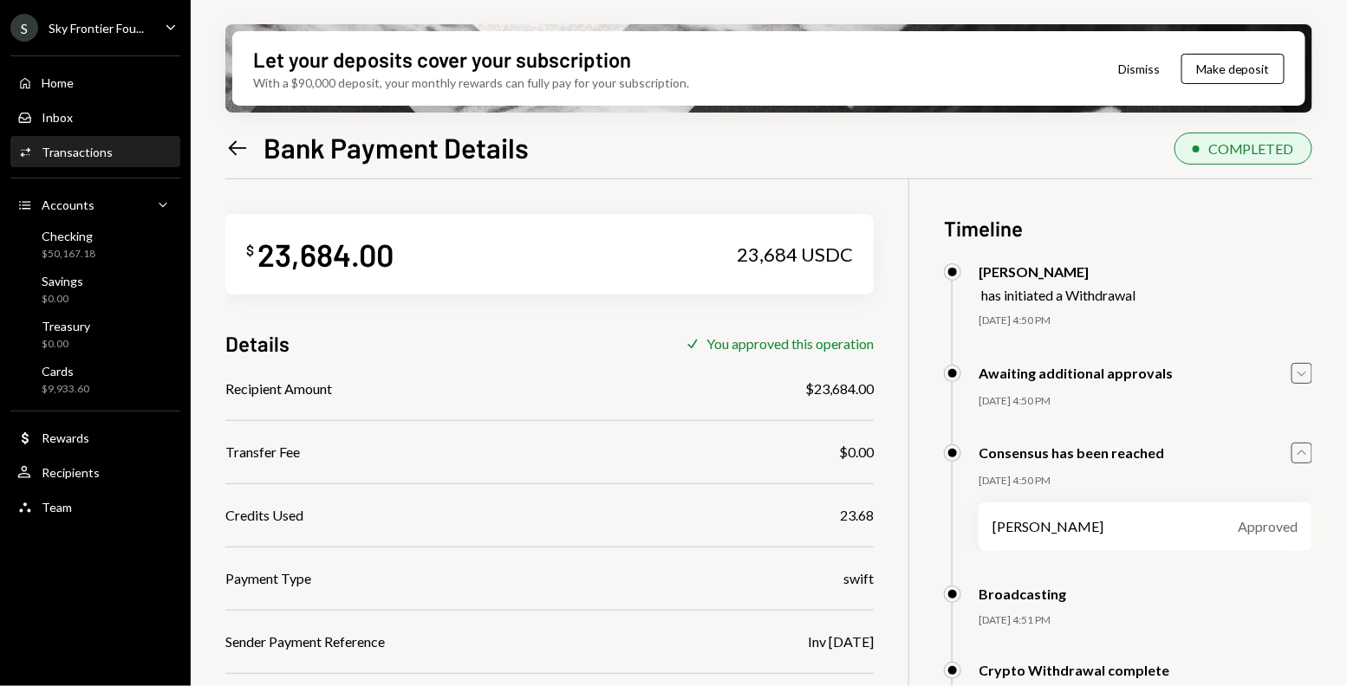
click at [1296, 374] on icon "Caret Down" at bounding box center [1301, 373] width 19 height 19
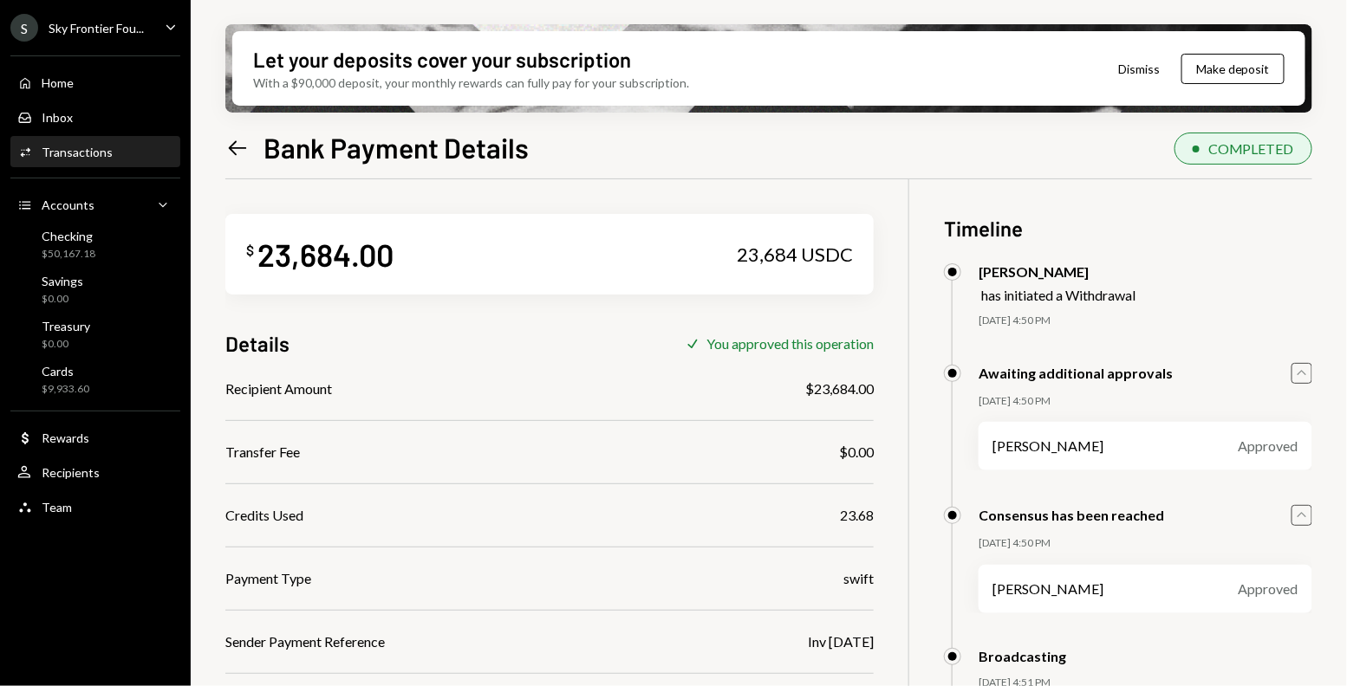
click at [739, 257] on div "23,684 USDC" at bounding box center [795, 255] width 116 height 24
click at [121, 138] on div "Activities Transactions" at bounding box center [95, 152] width 156 height 29
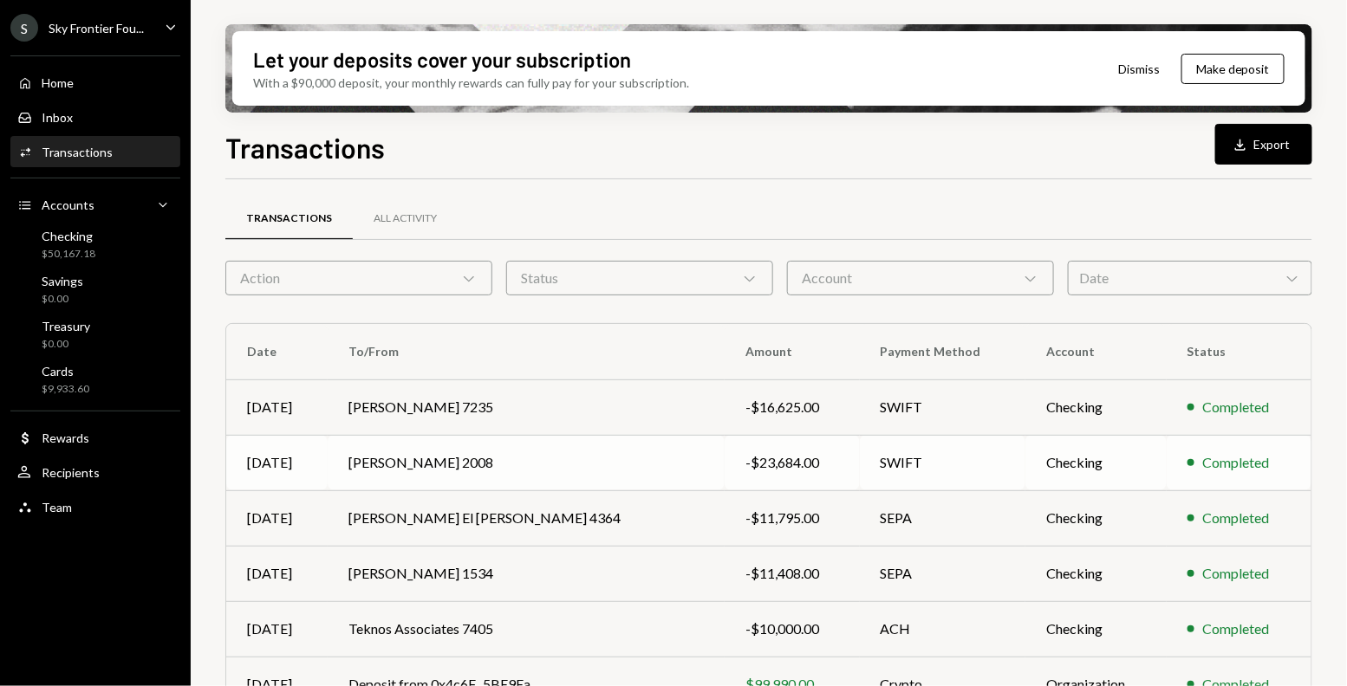
click at [702, 448] on td "Lukasz Baksik 2008" at bounding box center [526, 462] width 397 height 55
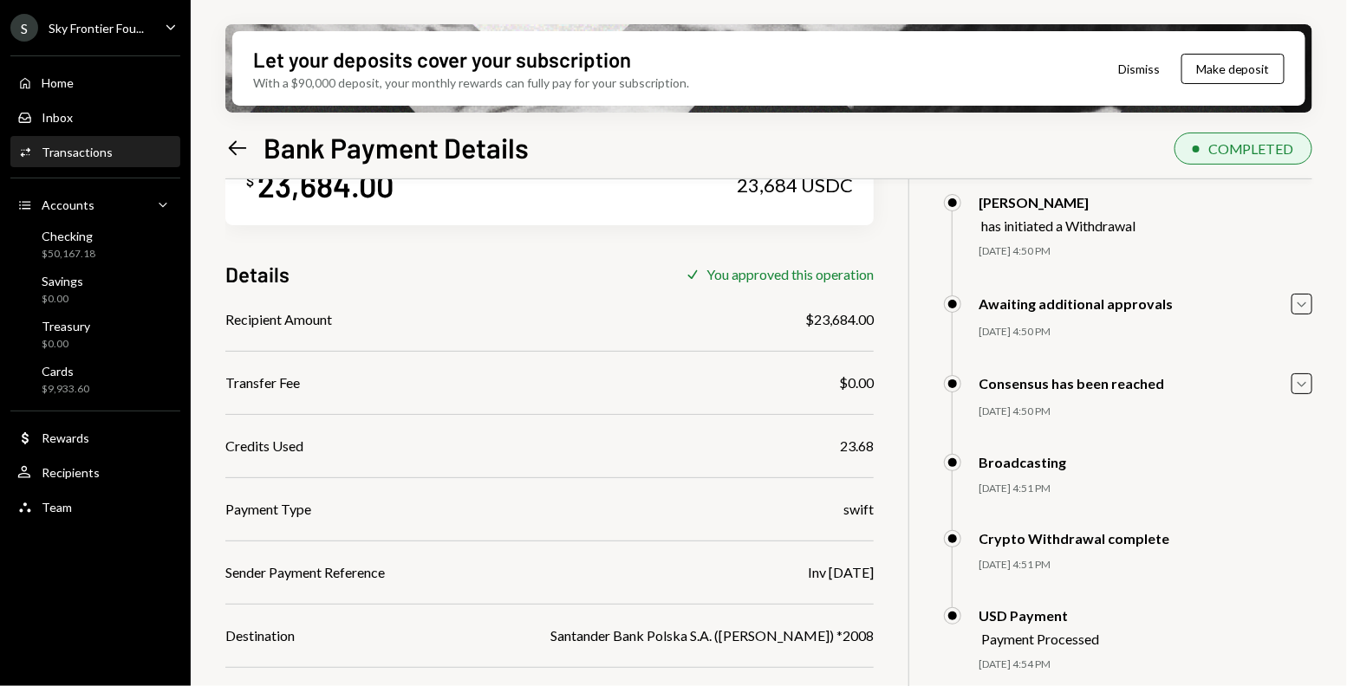
scroll to position [178, 0]
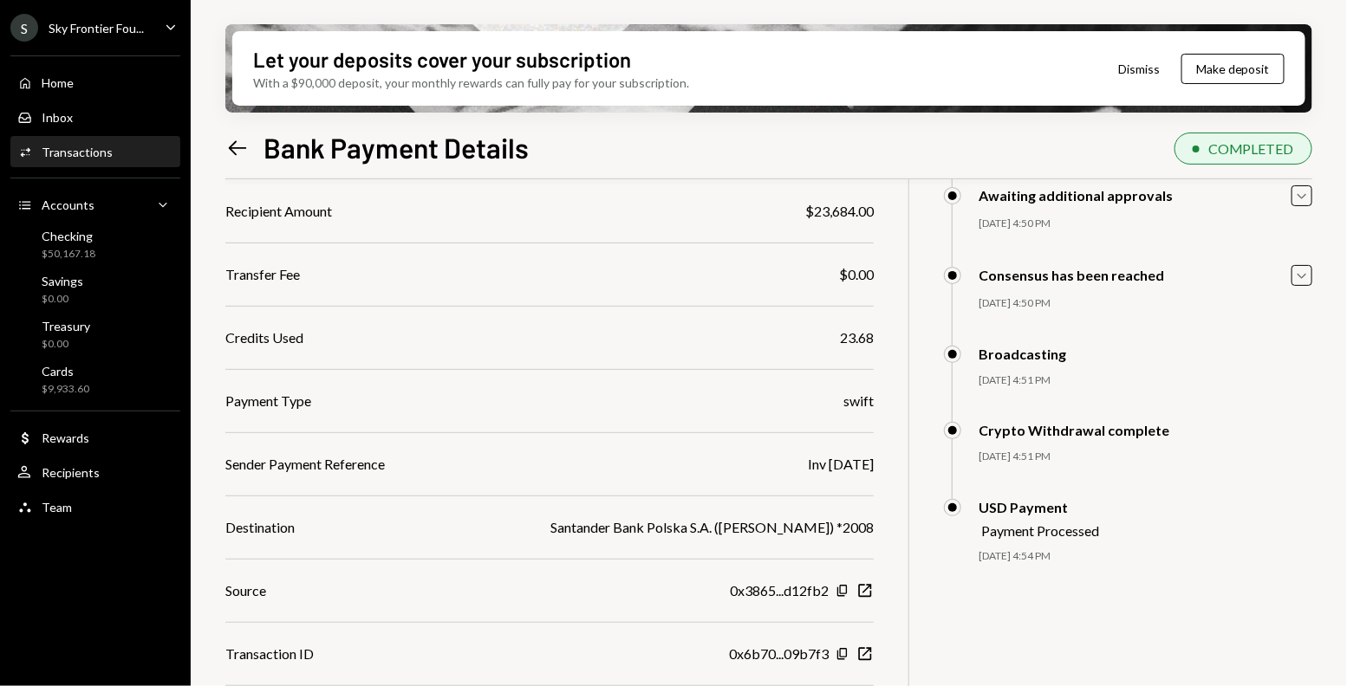
click at [626, 522] on div "Santander Bank Polska S.A. (Lukasz Baksik) *2008" at bounding box center [711, 527] width 323 height 21
